Goal: Communication & Community: Answer question/provide support

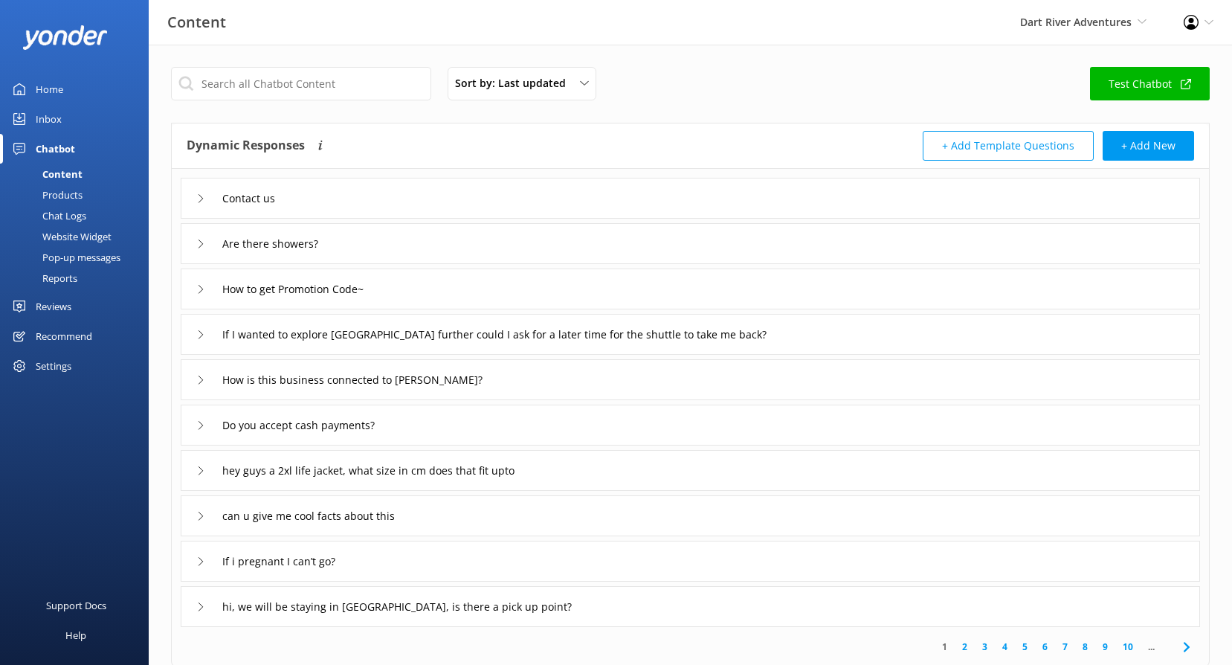
click at [68, 304] on div "Reviews" at bounding box center [54, 306] width 36 height 30
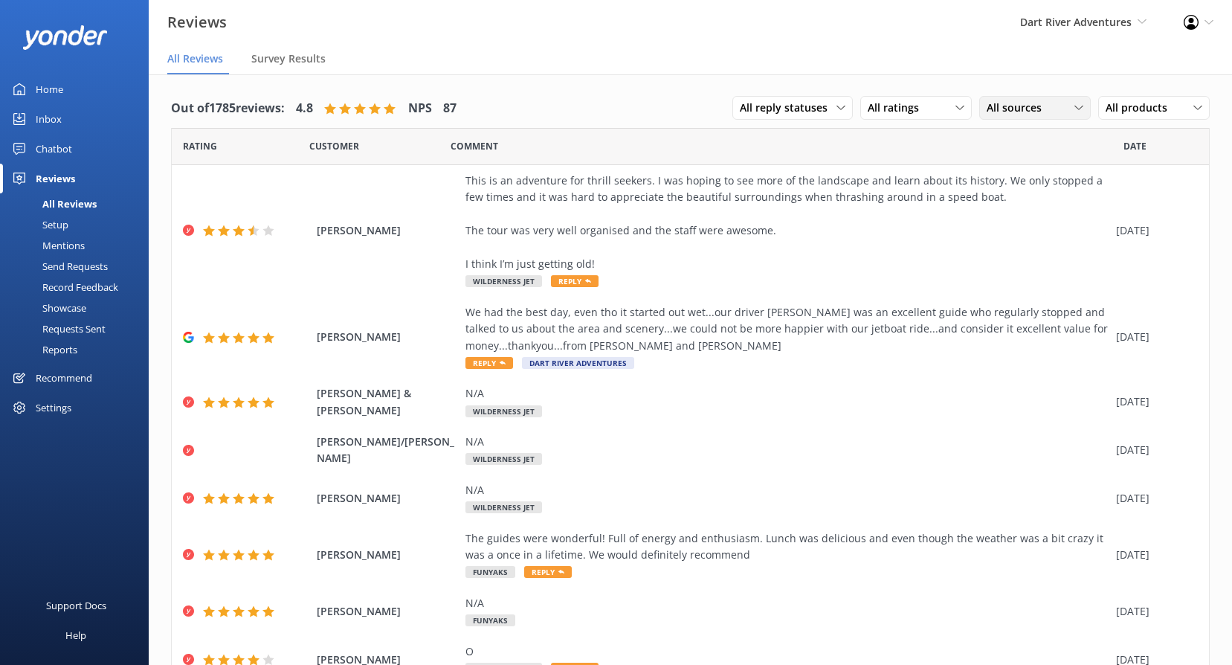
click at [1022, 105] on span "All sources" at bounding box center [1019, 108] width 64 height 16
click at [1030, 225] on div "Google reviews" at bounding box center [1044, 229] width 87 height 15
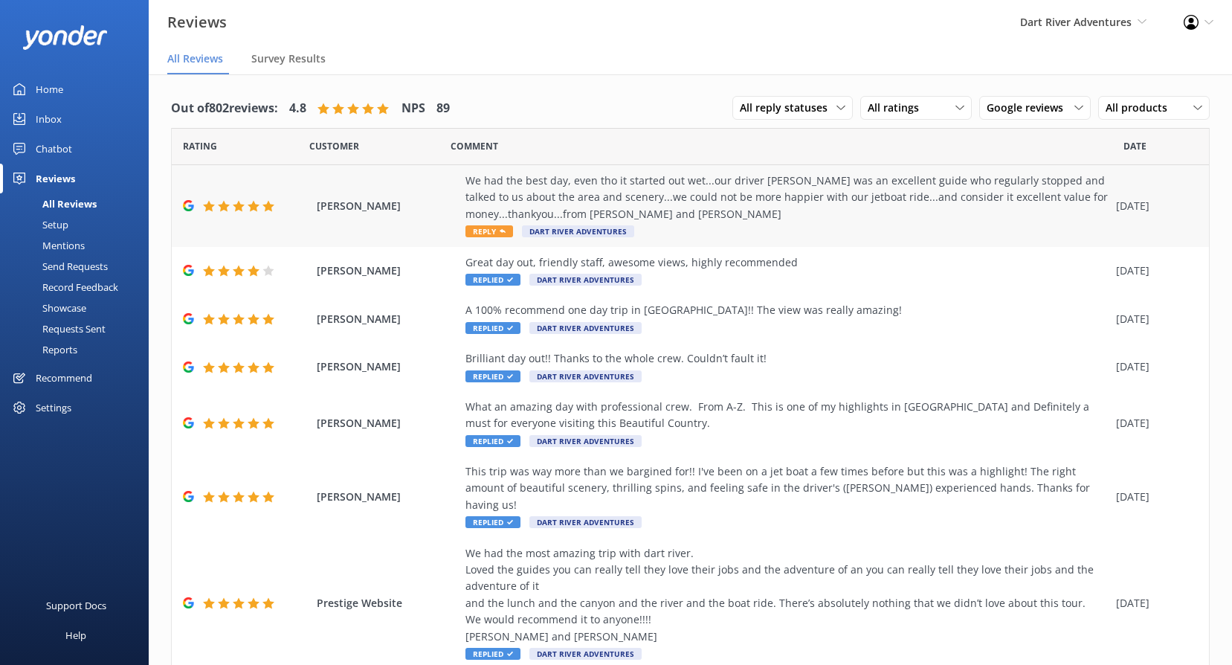
click at [487, 230] on span "Reply" at bounding box center [489, 231] width 48 height 12
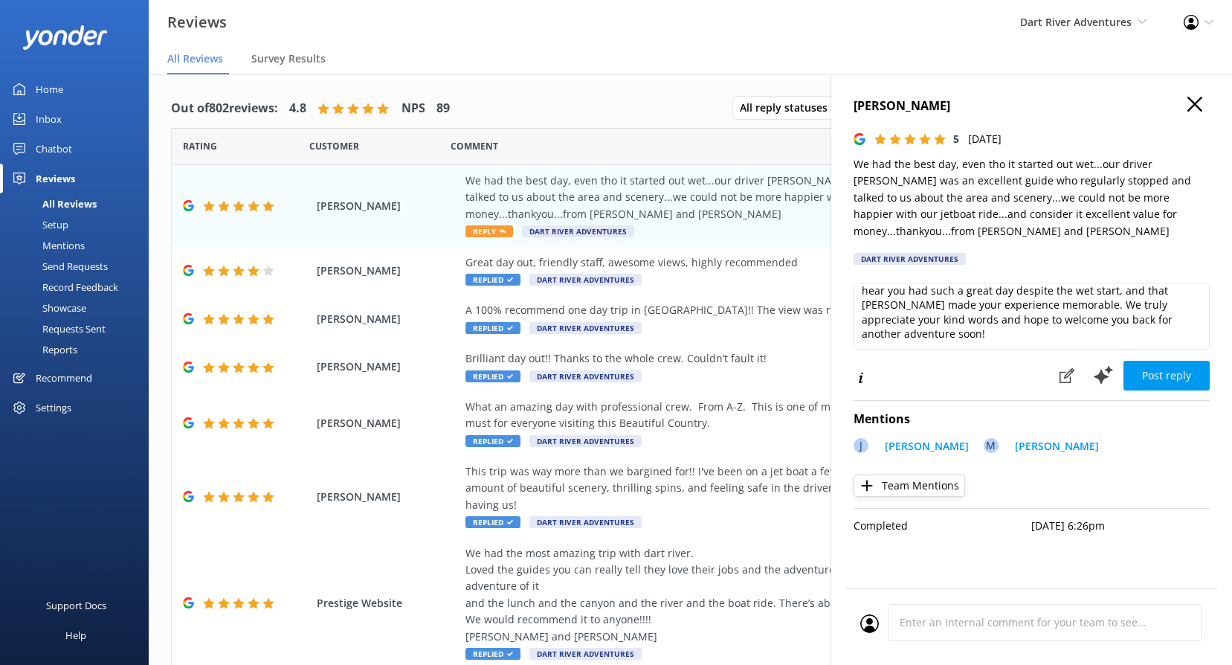
scroll to position [30, 0]
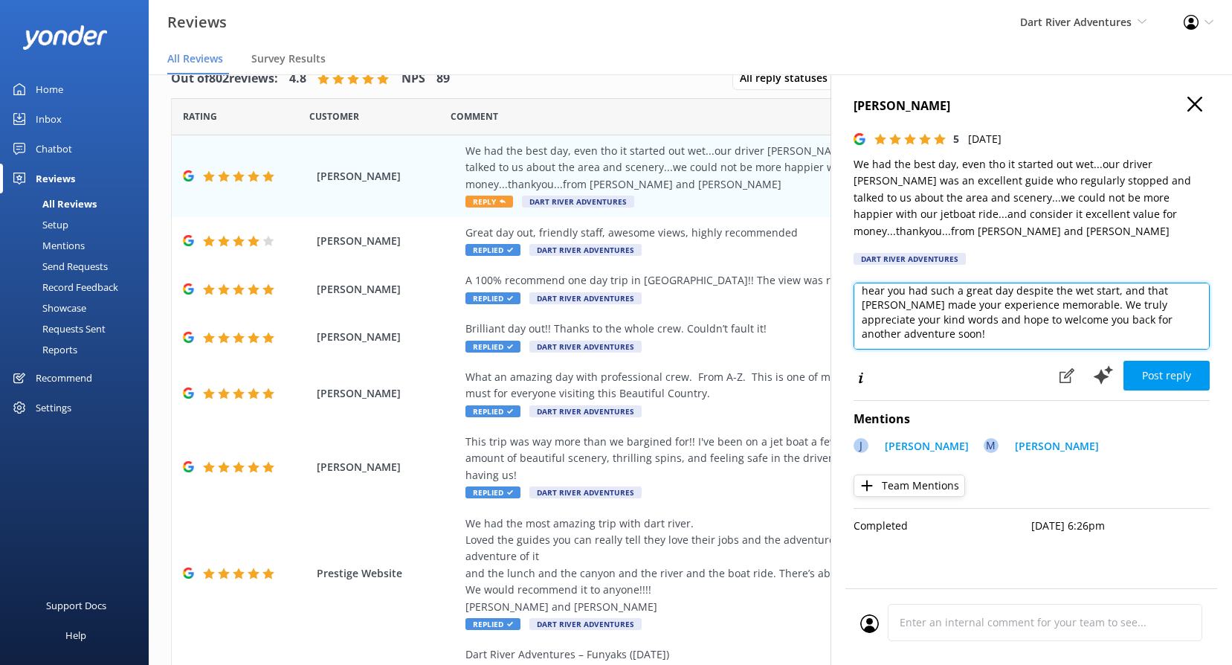
click at [961, 330] on textarea "Thank you so much for your wonderful feedback! We're delighted to hear you had …" at bounding box center [1032, 316] width 356 height 67
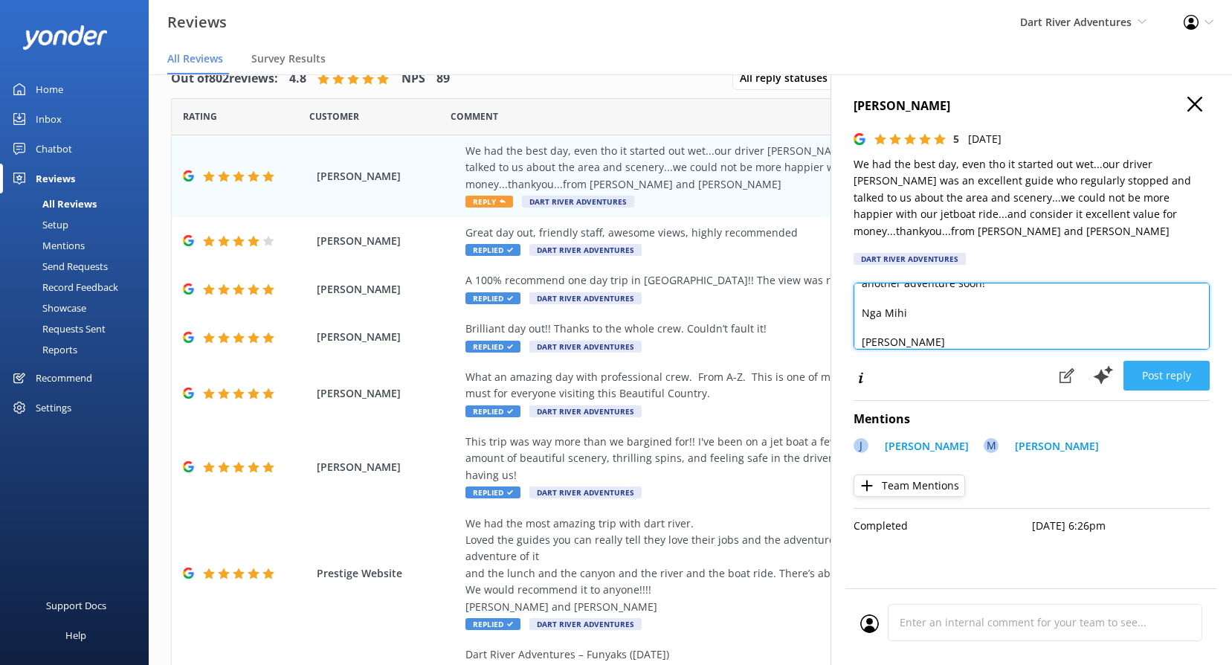
type textarea "Thank you so much for your wonderful feedback! We're delighted to hear you had …"
click at [1174, 364] on button "Post reply" at bounding box center [1166, 376] width 86 height 30
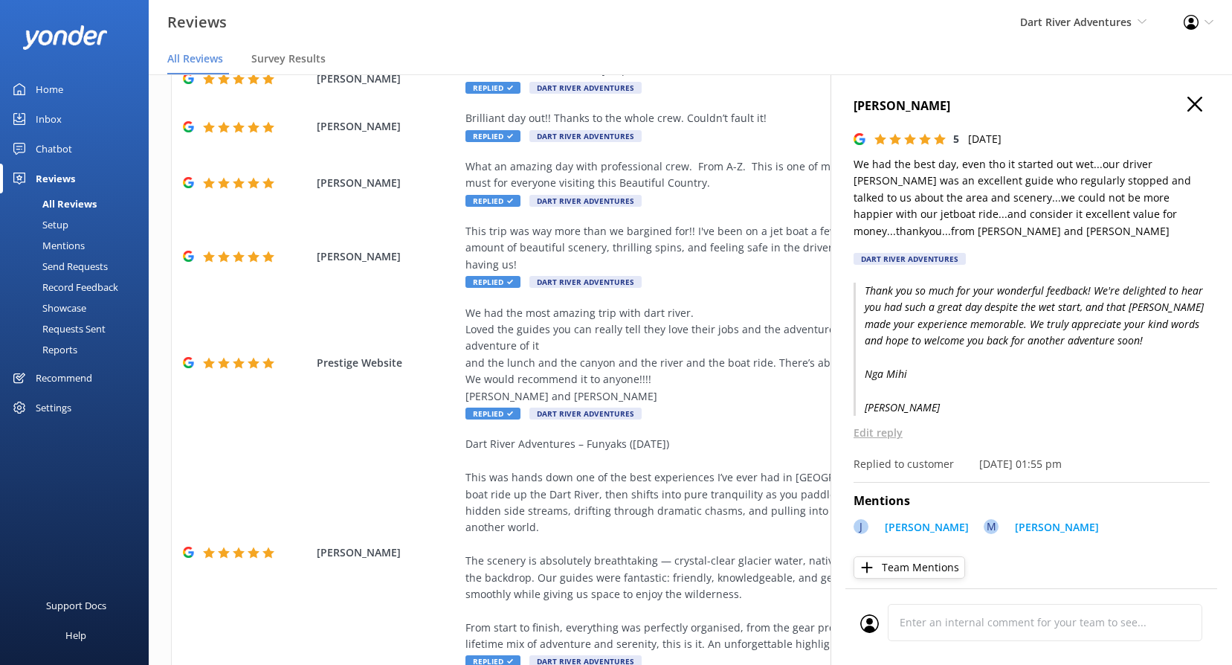
scroll to position [149, 0]
